Goal: Check status: Check status

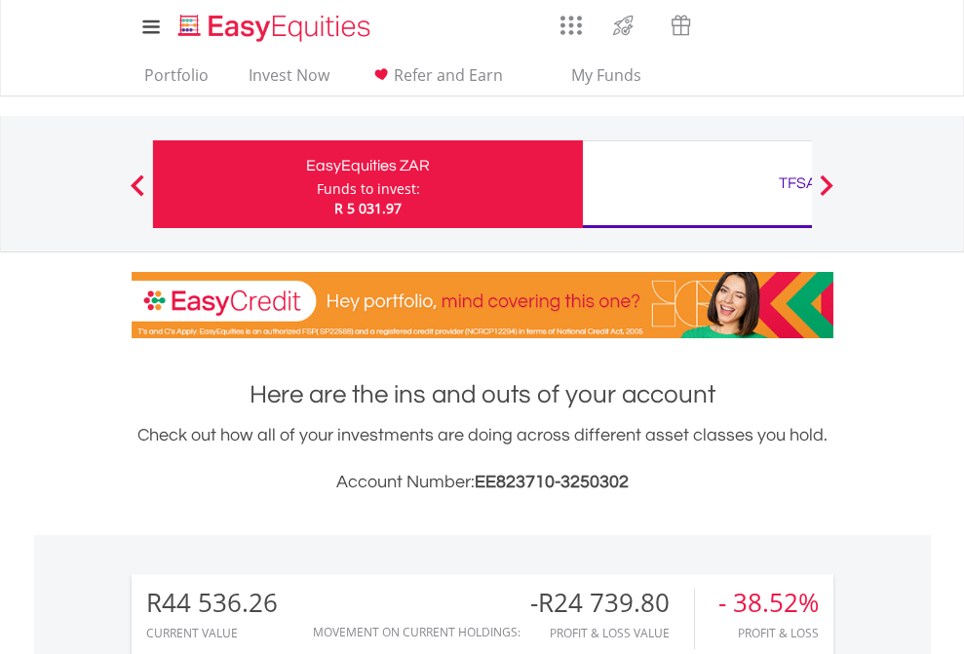
scroll to position [187, 306]
click at [317, 184] on div "Funds to invest:" at bounding box center [368, 188] width 103 height 19
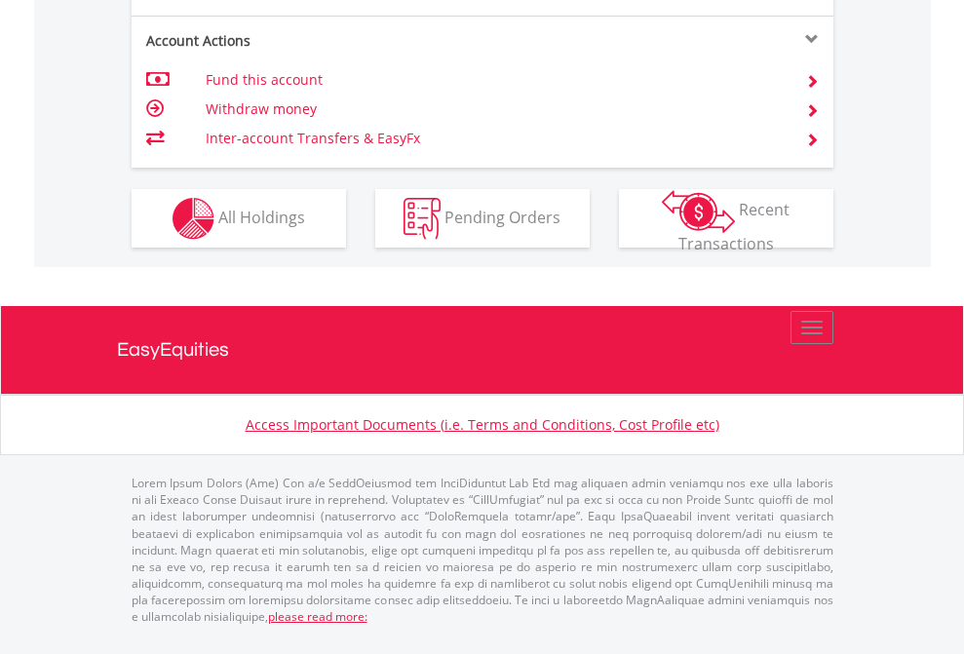
scroll to position [1907, 0]
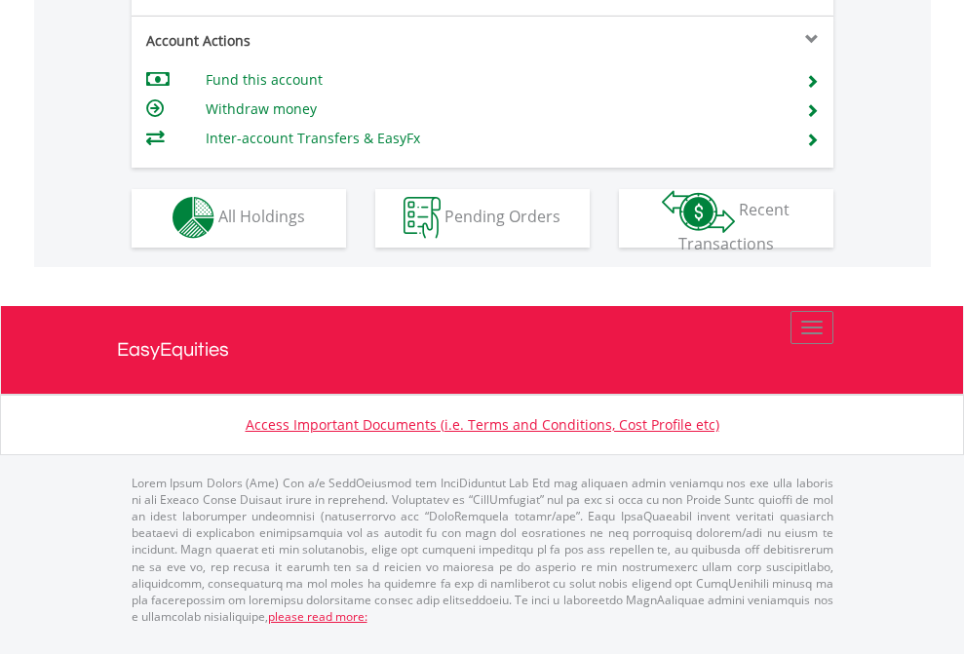
scroll to position [1662, 0]
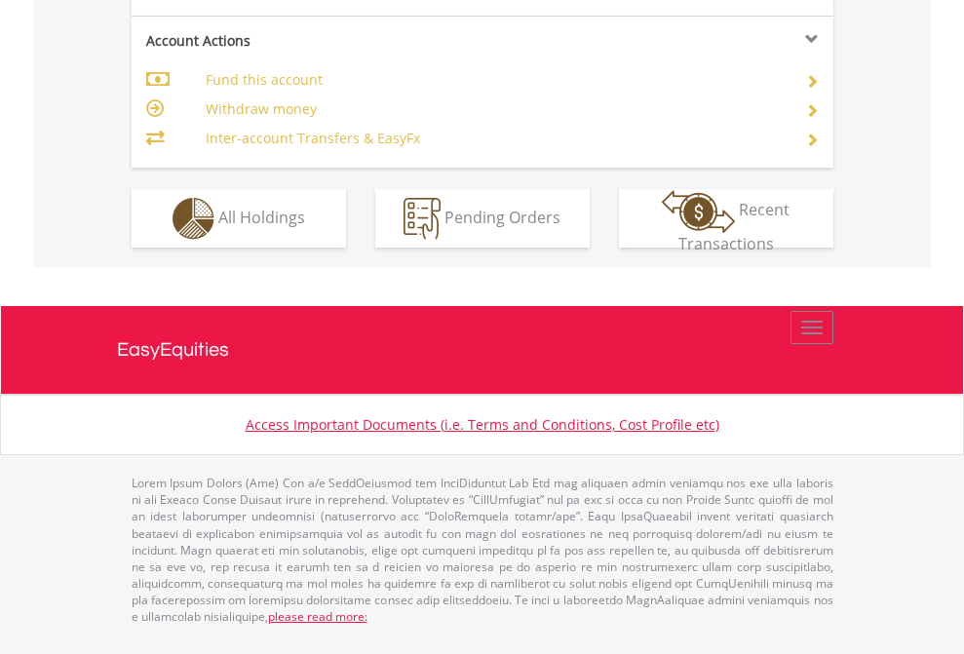
scroll to position [1829, 0]
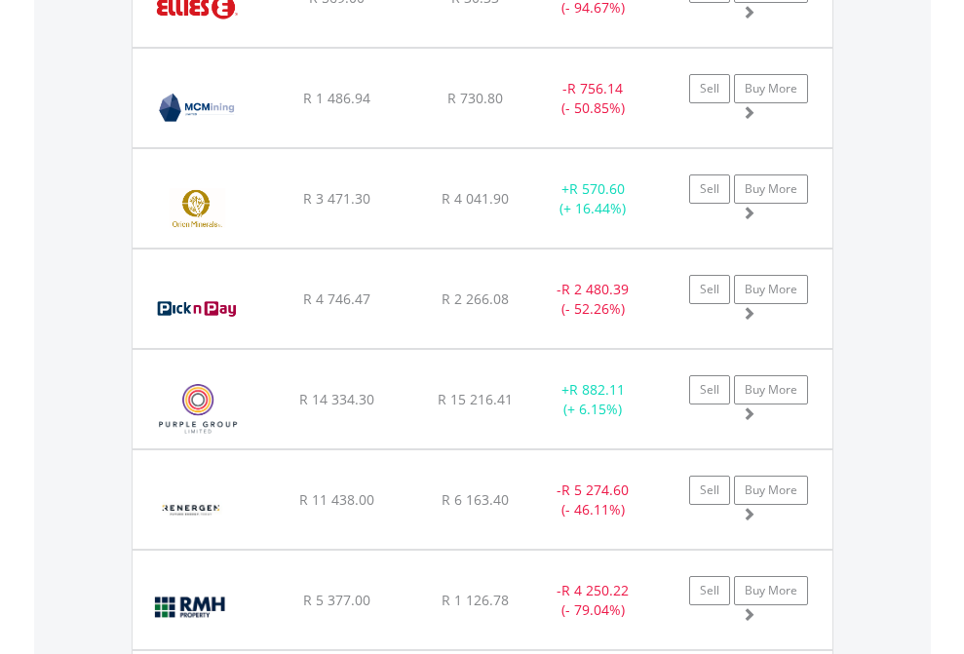
scroll to position [187, 306]
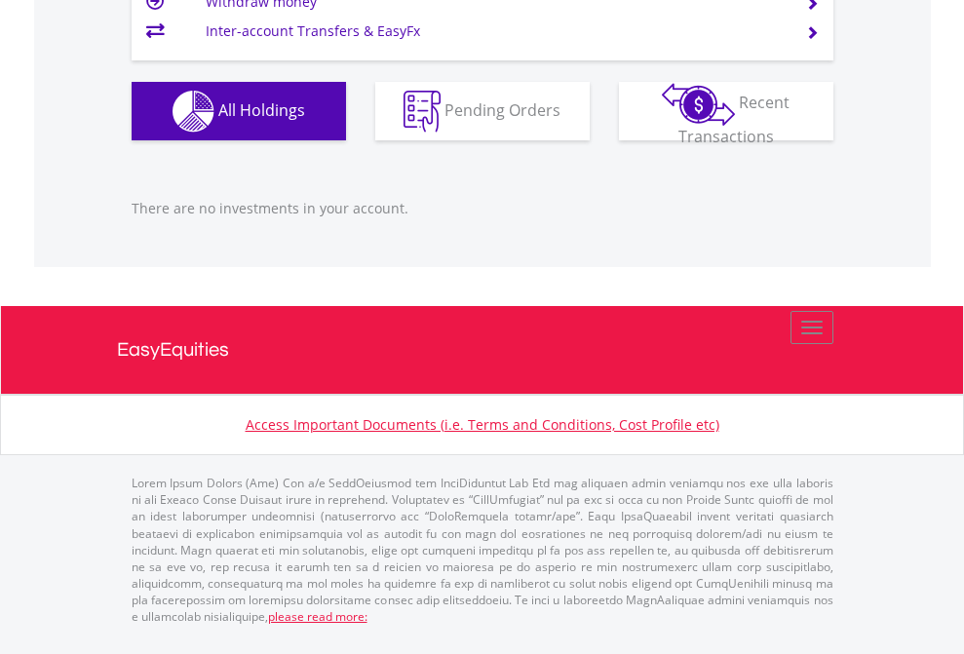
scroll to position [187, 306]
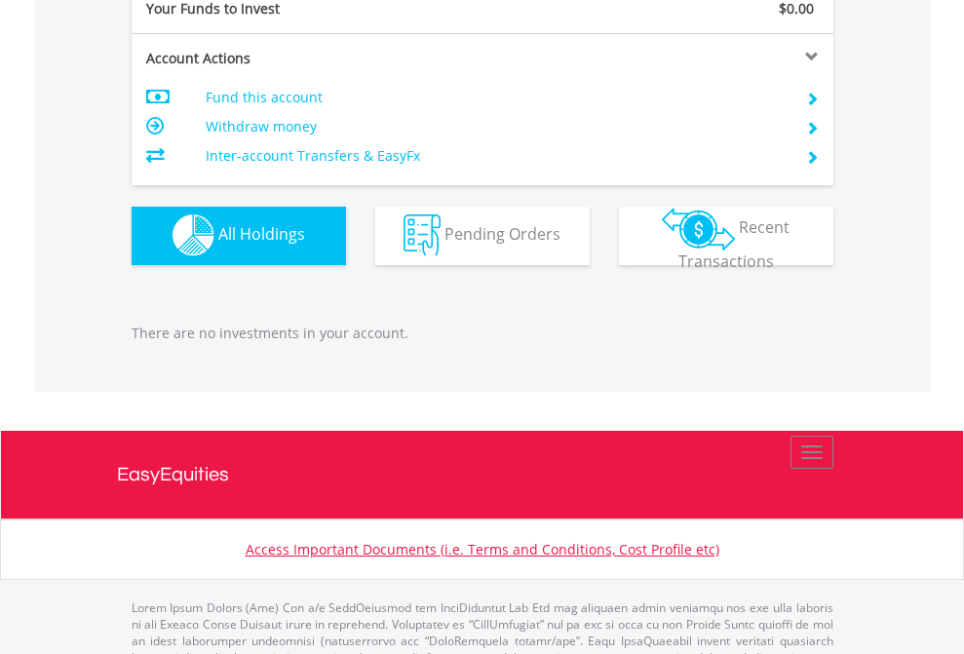
scroll to position [1930, 0]
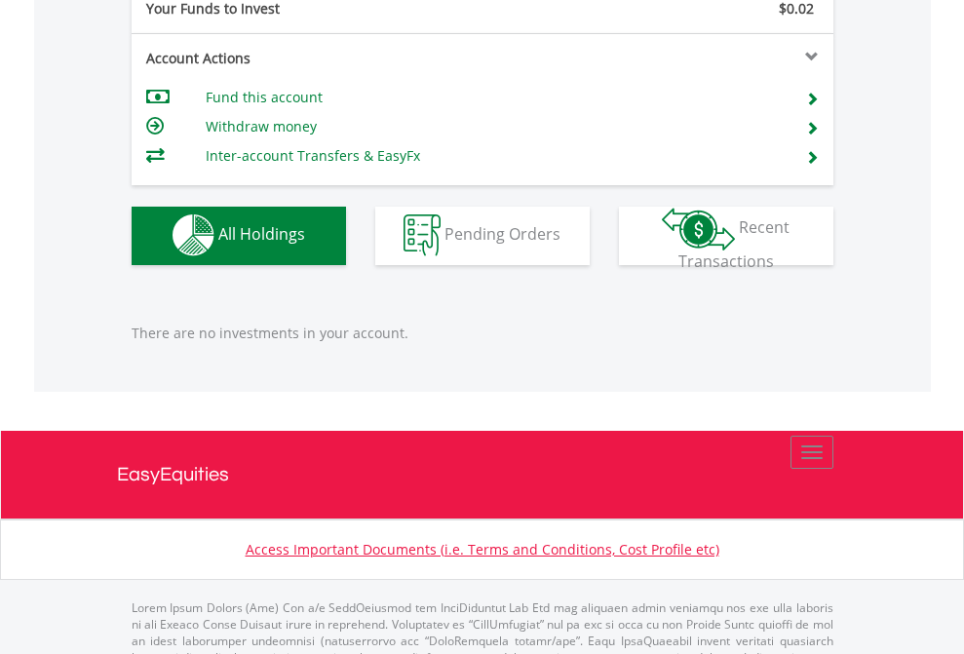
scroll to position [1930, 0]
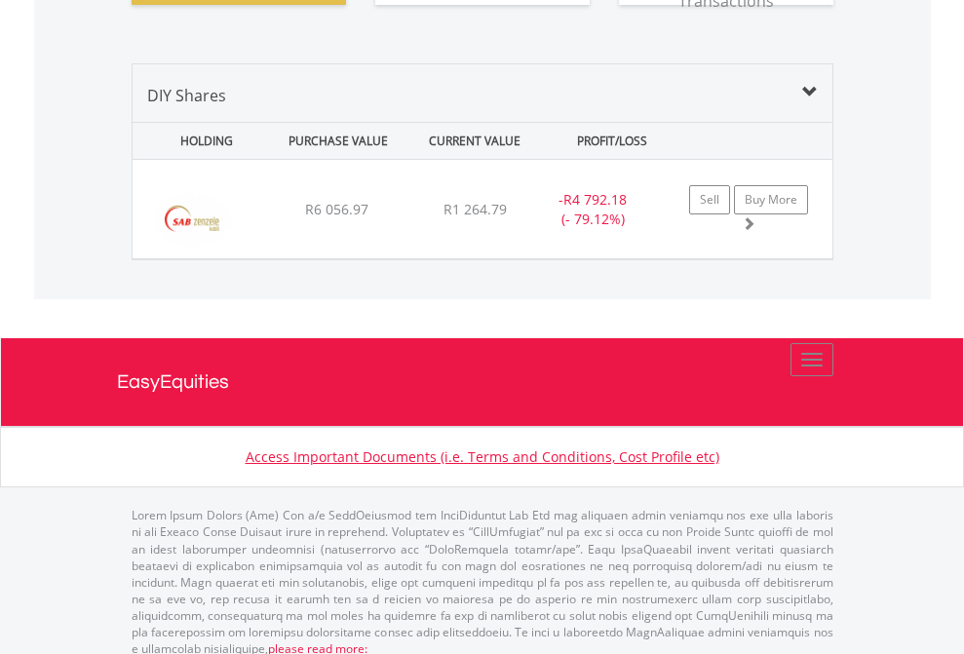
scroll to position [2168, 0]
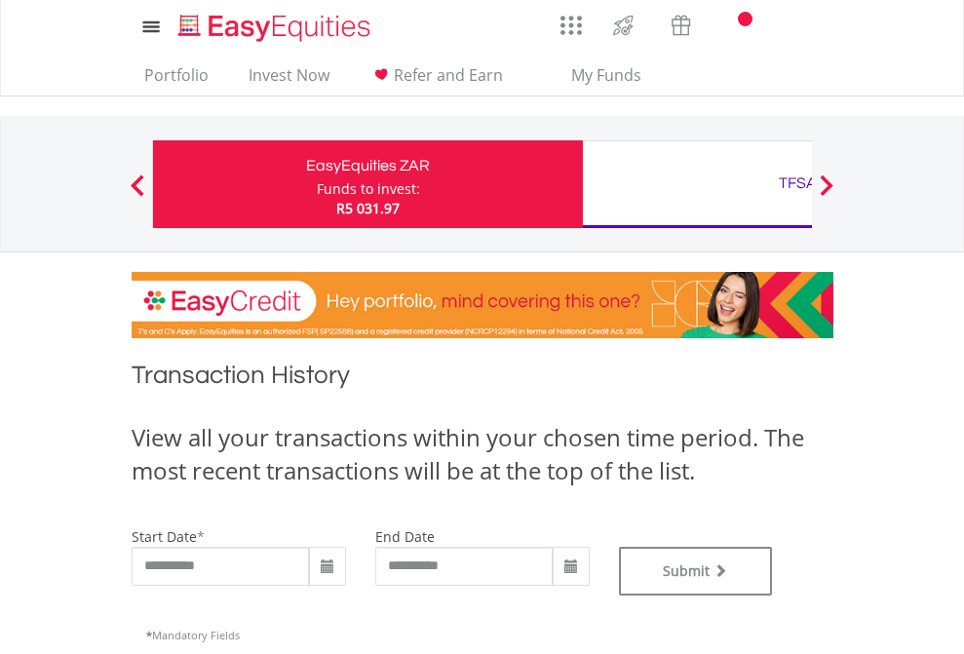
scroll to position [790, 0]
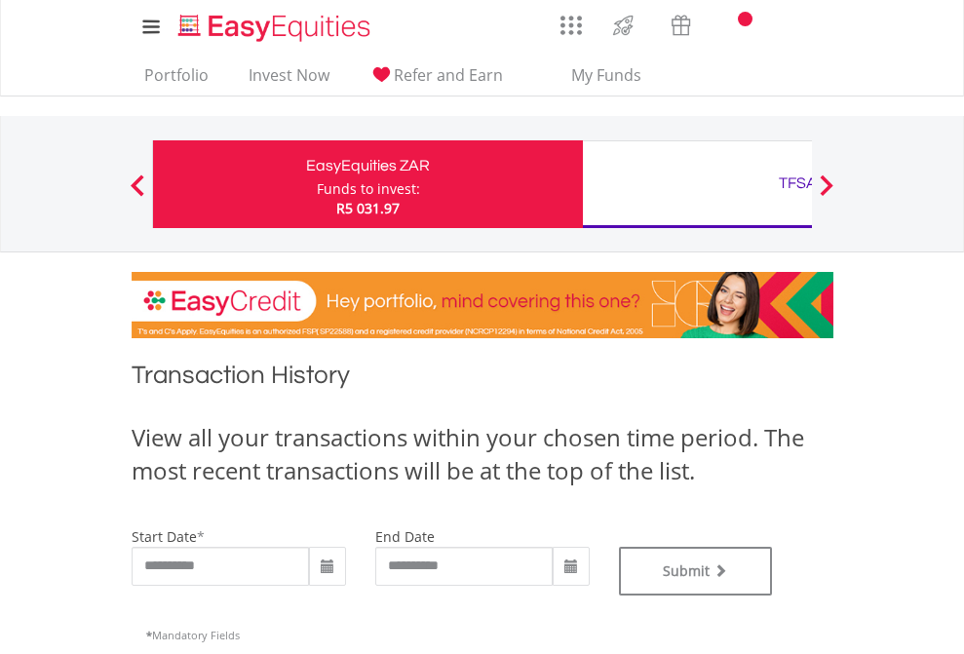
click at [697, 184] on div "TFSA" at bounding box center [798, 183] width 406 height 27
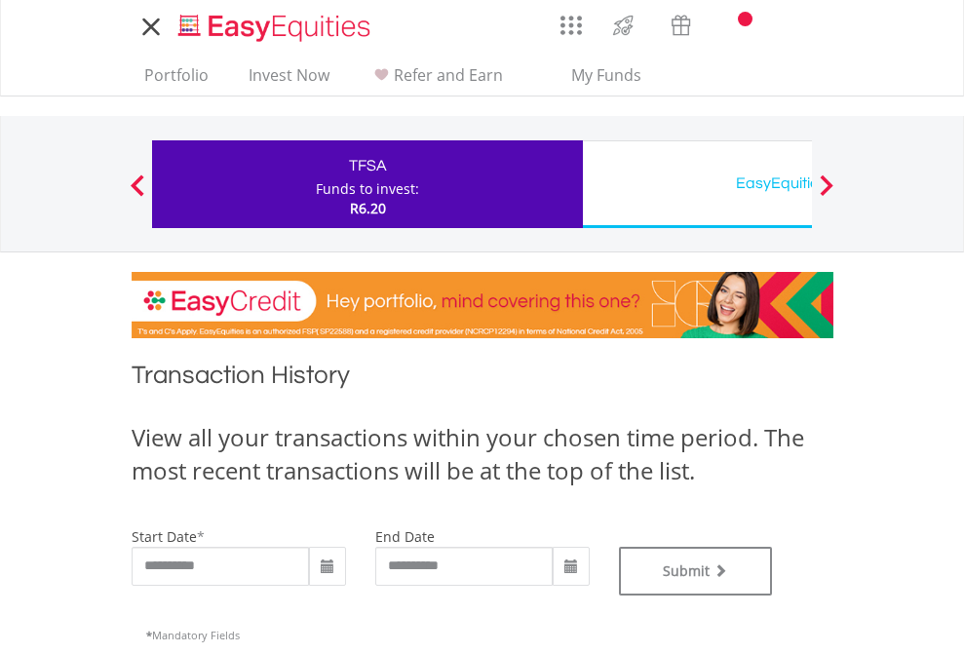
type input "**********"
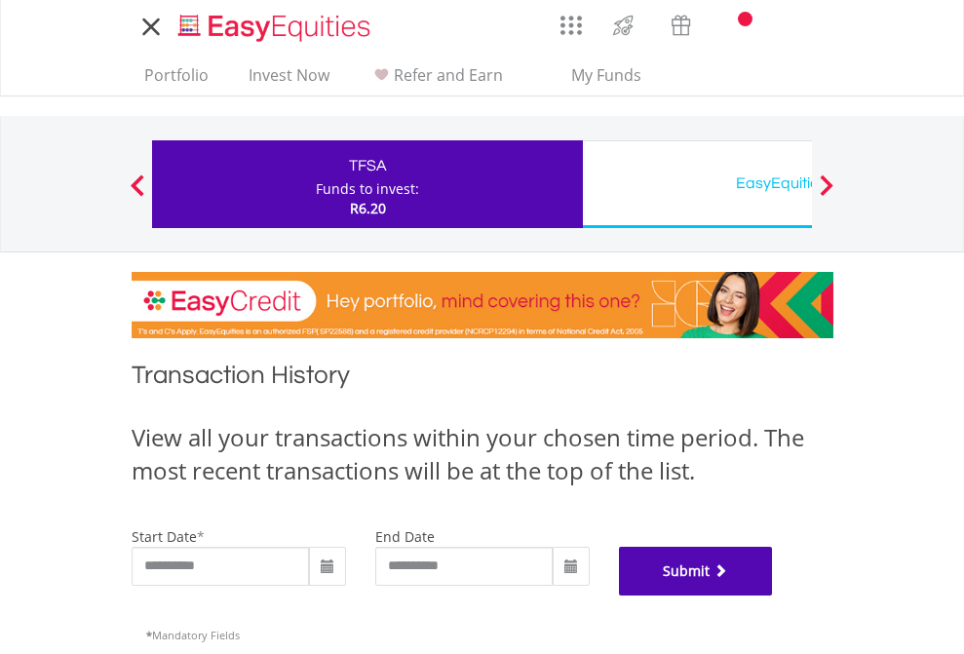
click at [773, 596] on button "Submit" at bounding box center [696, 571] width 154 height 49
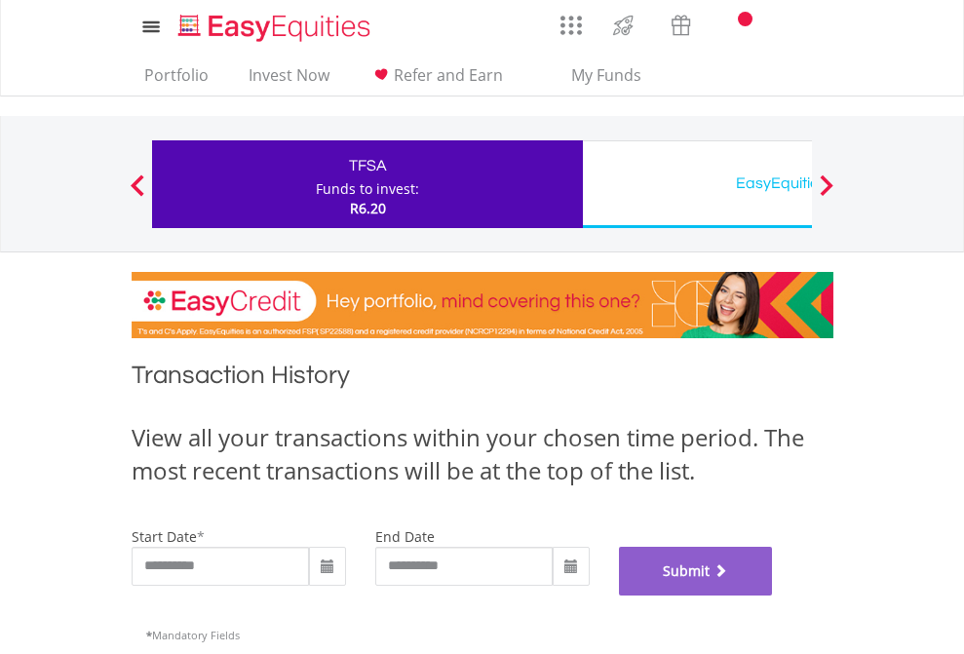
scroll to position [790, 0]
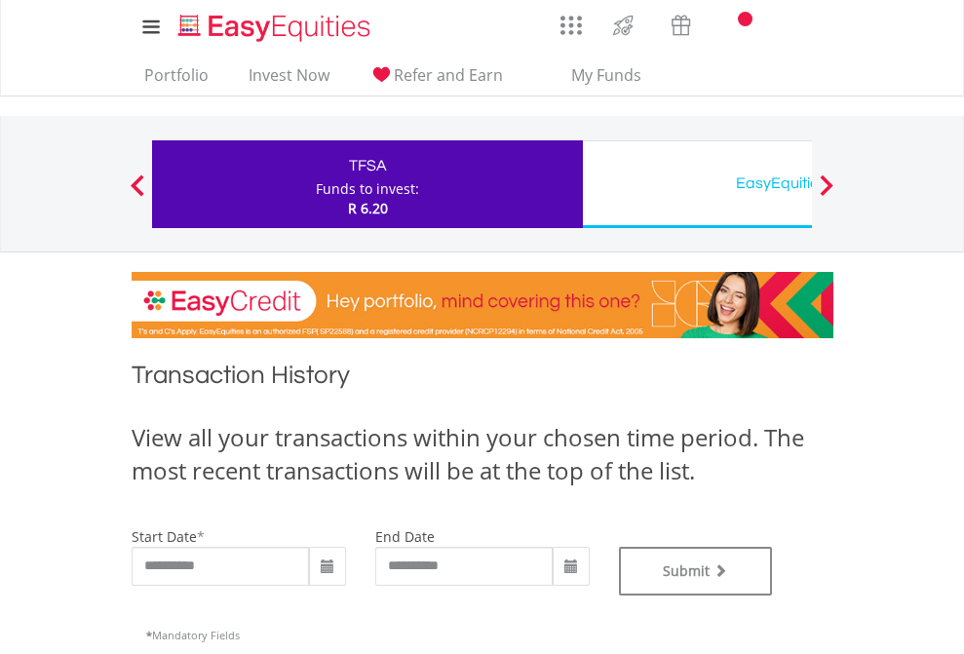
click at [697, 184] on div "EasyEquities USD" at bounding box center [798, 183] width 406 height 27
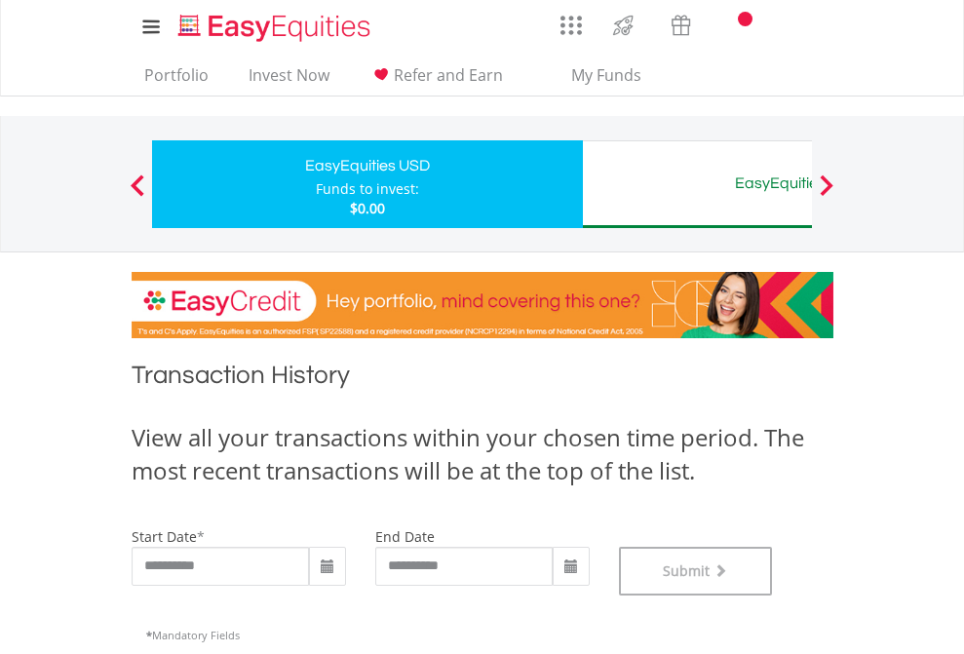
scroll to position [790, 0]
click at [697, 184] on div "EasyEquities AUD" at bounding box center [798, 183] width 406 height 27
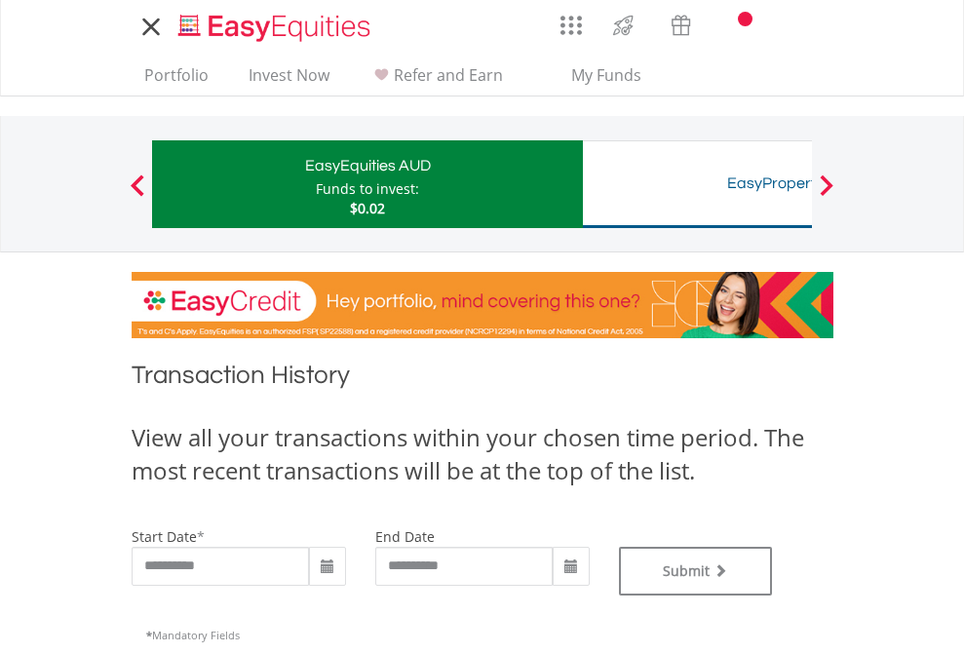
type input "**********"
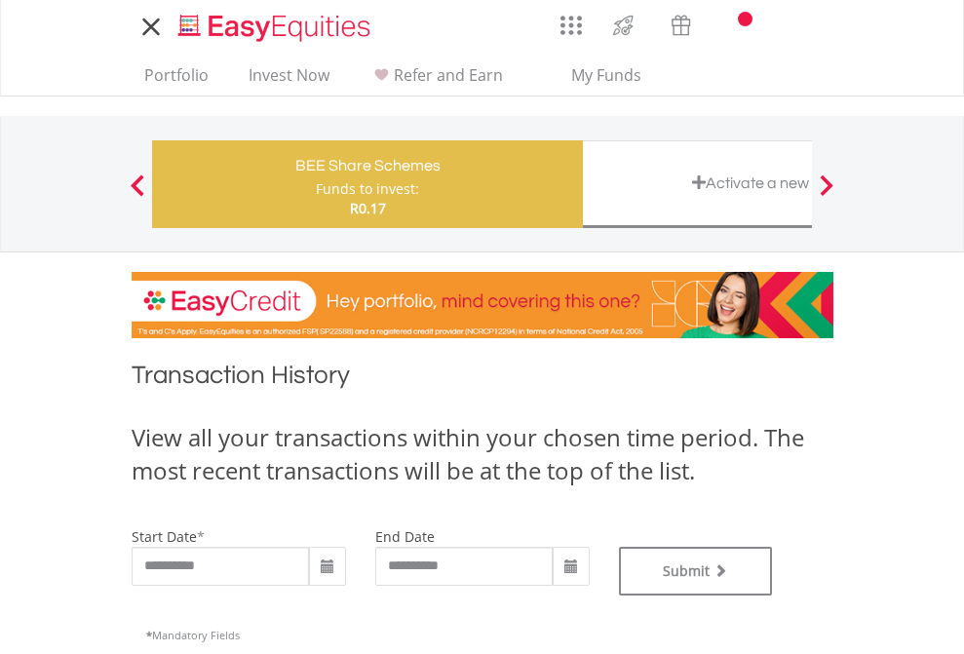
type input "**********"
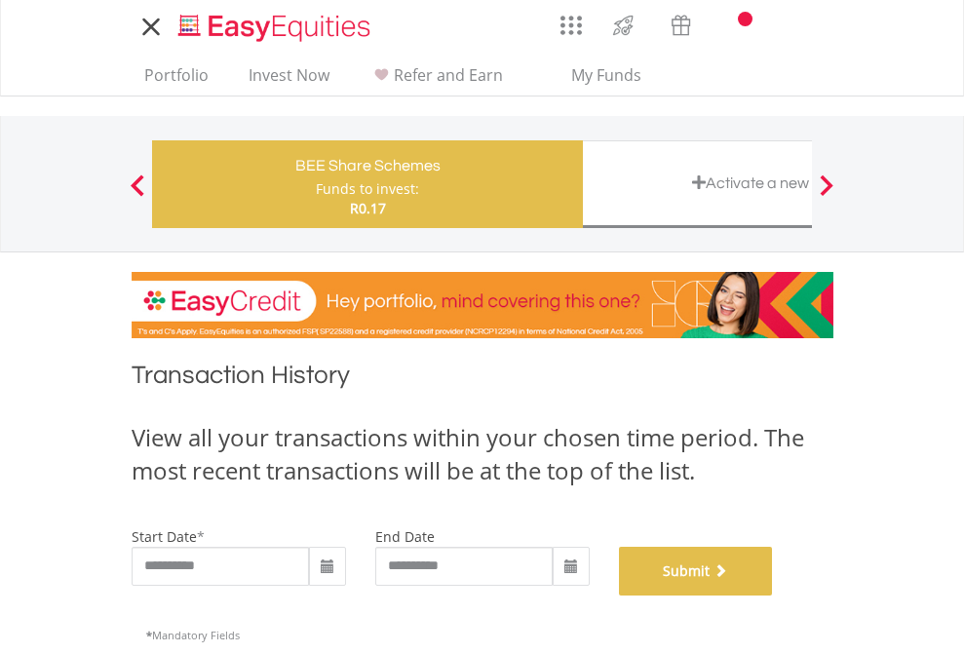
click at [773, 596] on button "Submit" at bounding box center [696, 571] width 154 height 49
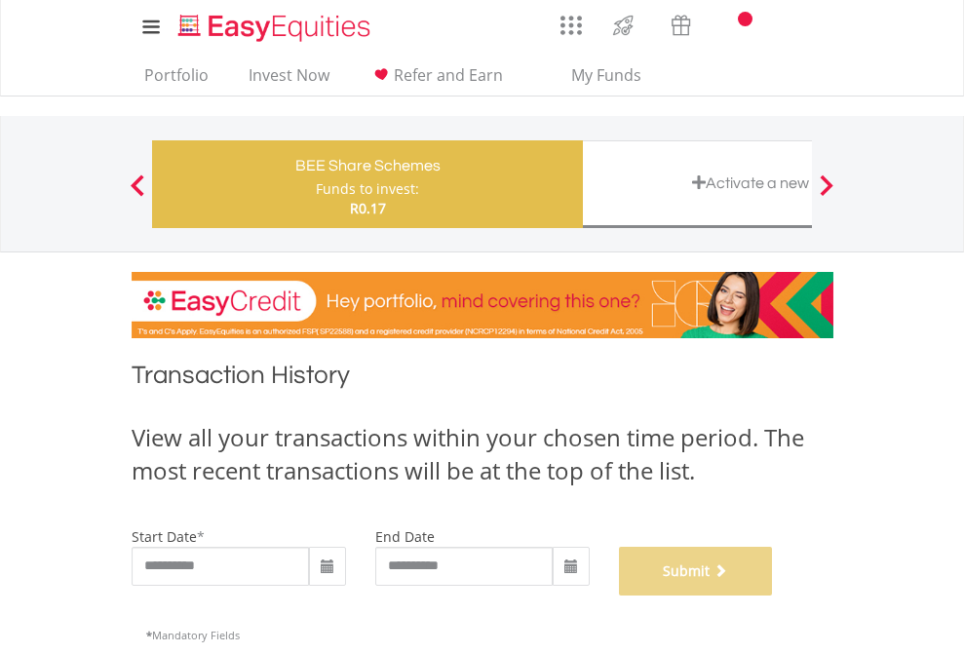
scroll to position [790, 0]
